Goal: Transaction & Acquisition: Book appointment/travel/reservation

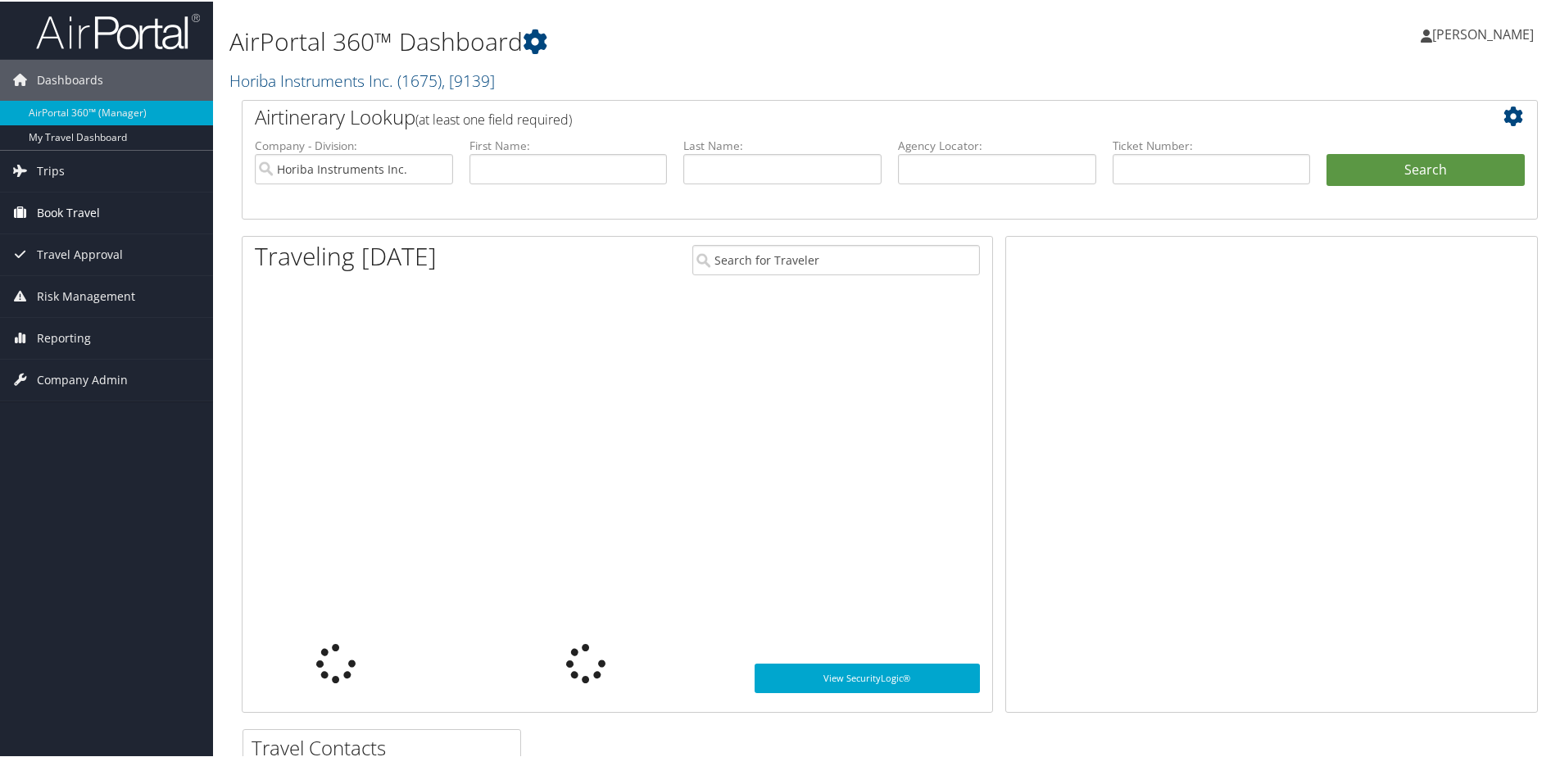
click at [57, 215] on span "Book Travel" at bounding box center [68, 211] width 63 height 41
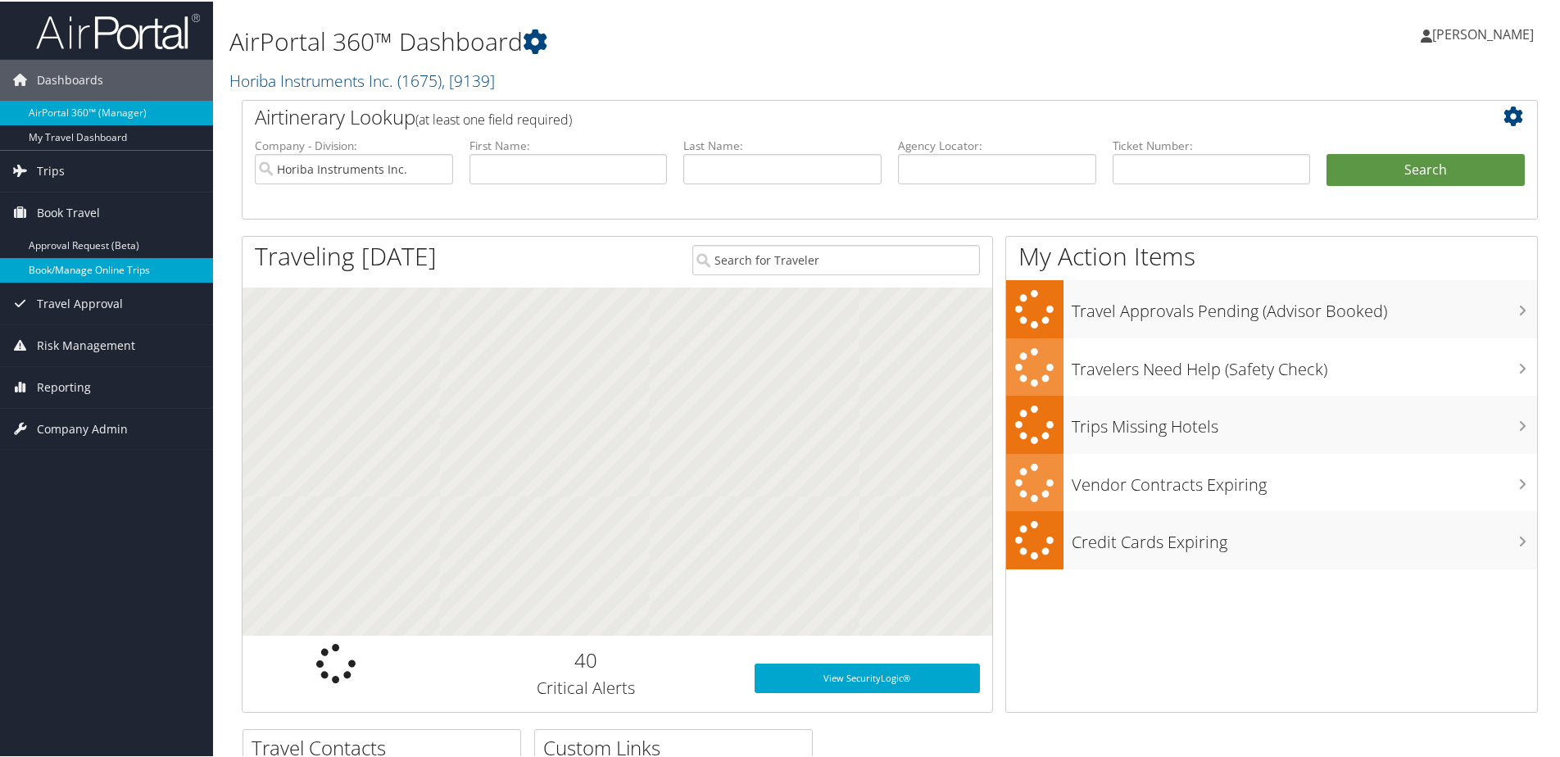
click at [79, 276] on link "Book/Manage Online Trips" at bounding box center [106, 269] width 213 height 25
